Goal: Transaction & Acquisition: Obtain resource

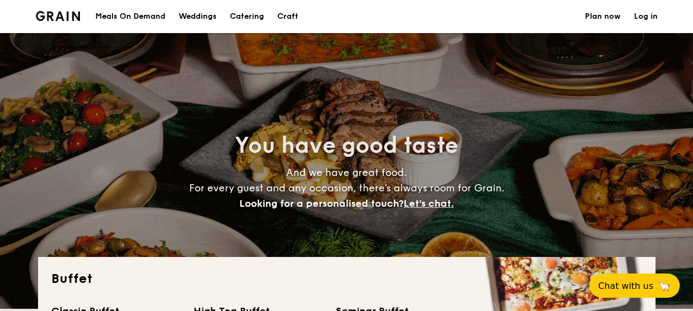
select select
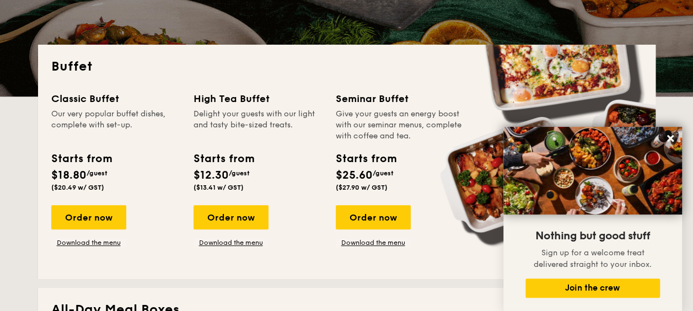
scroll to position [221, 0]
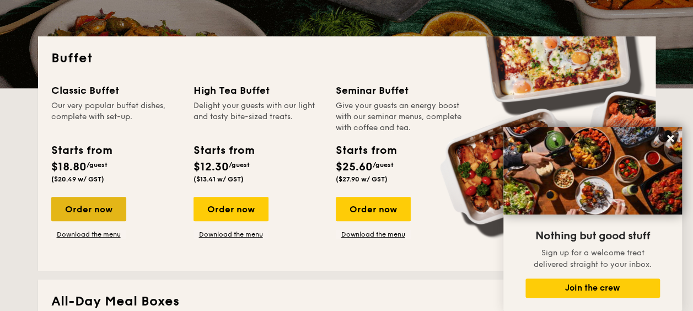
click at [116, 209] on div "Order now" at bounding box center [88, 209] width 75 height 24
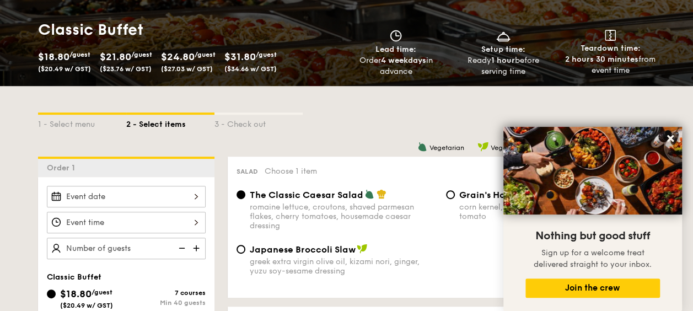
scroll to position [55, 0]
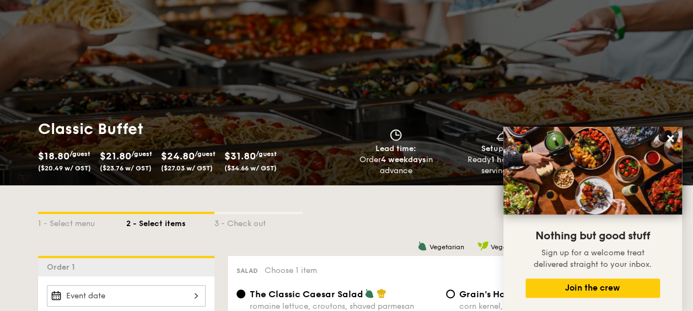
select select
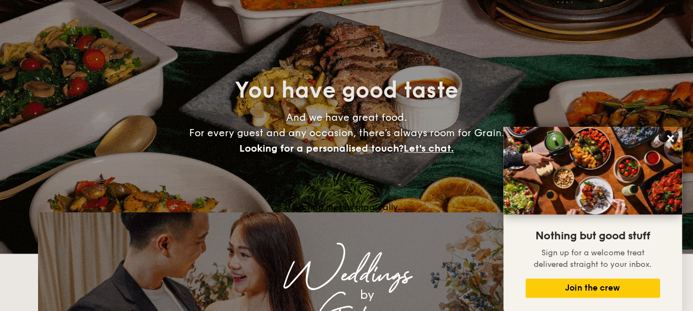
scroll to position [221, 0]
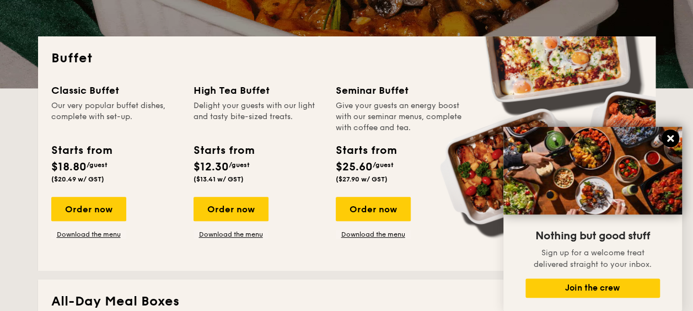
click at [669, 138] on icon at bounding box center [670, 138] width 7 height 7
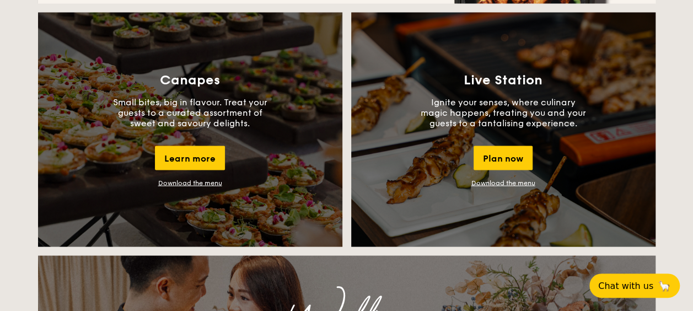
scroll to position [993, 0]
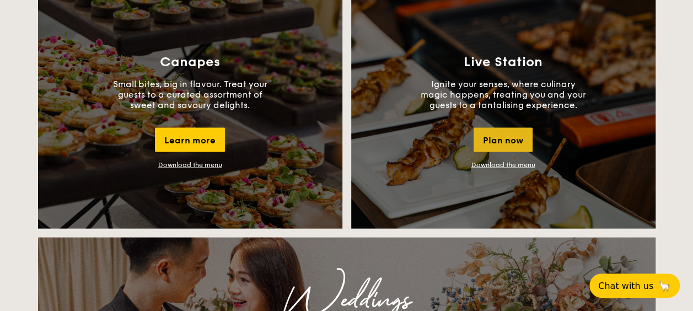
click at [512, 143] on div "Plan now" at bounding box center [503, 139] width 59 height 24
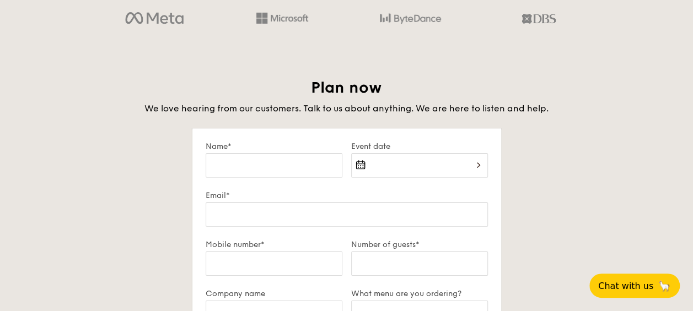
scroll to position [1893, 0]
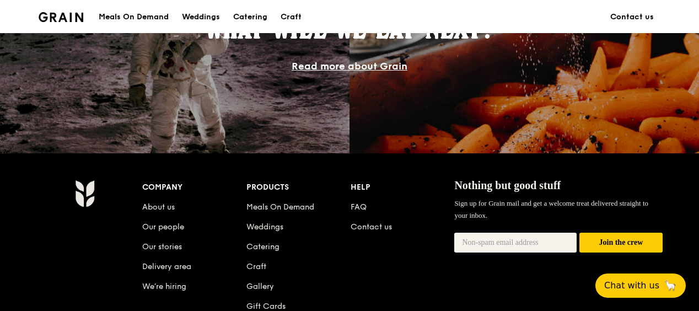
scroll to position [1103, 0]
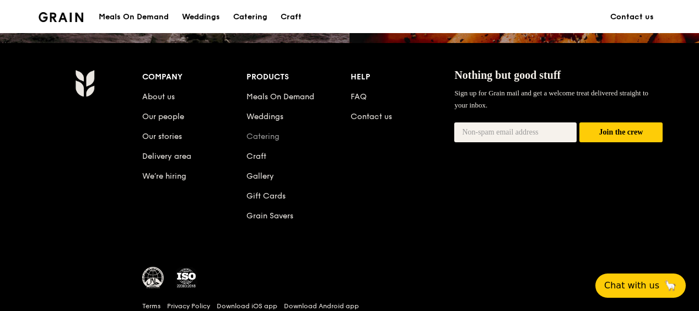
click at [274, 138] on link "Catering" at bounding box center [263, 136] width 33 height 9
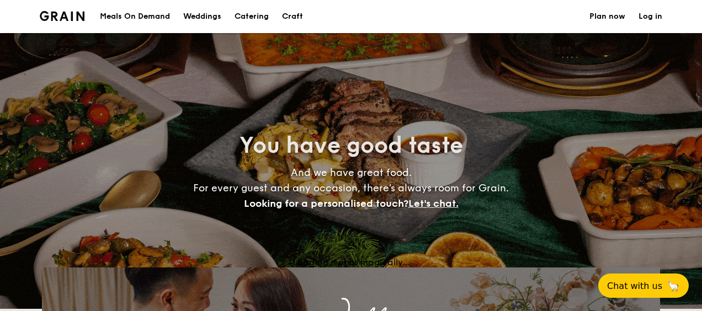
select select
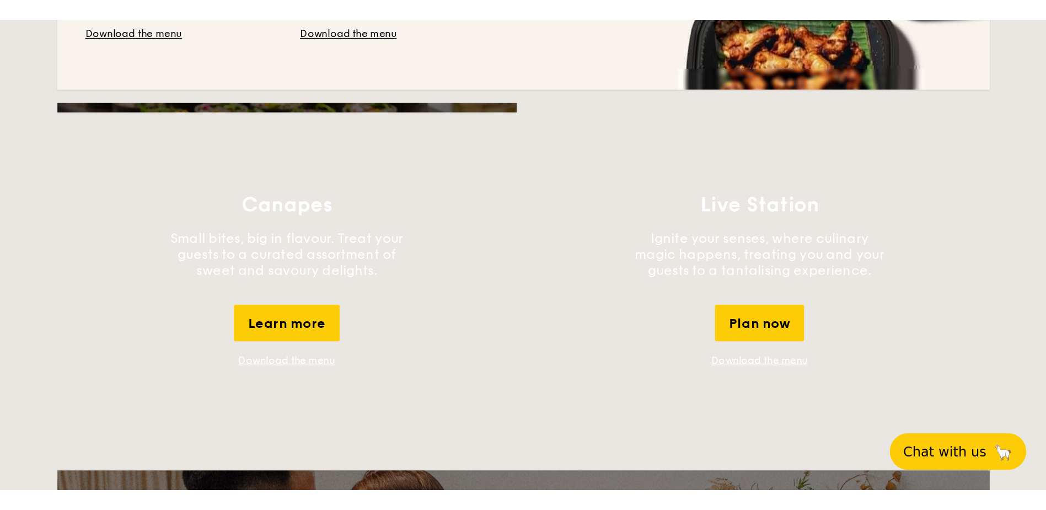
scroll to position [938, 0]
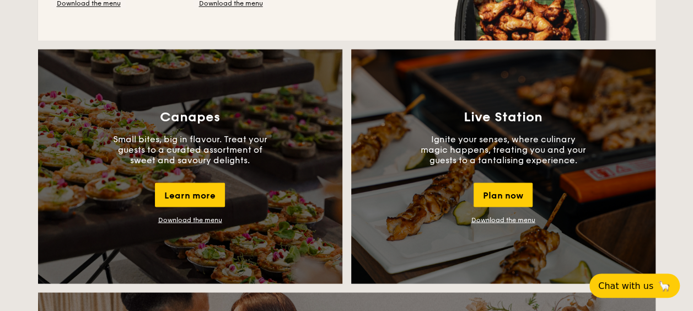
click at [509, 216] on link "Download the menu" at bounding box center [504, 220] width 64 height 8
